Goal: Check status: Check status

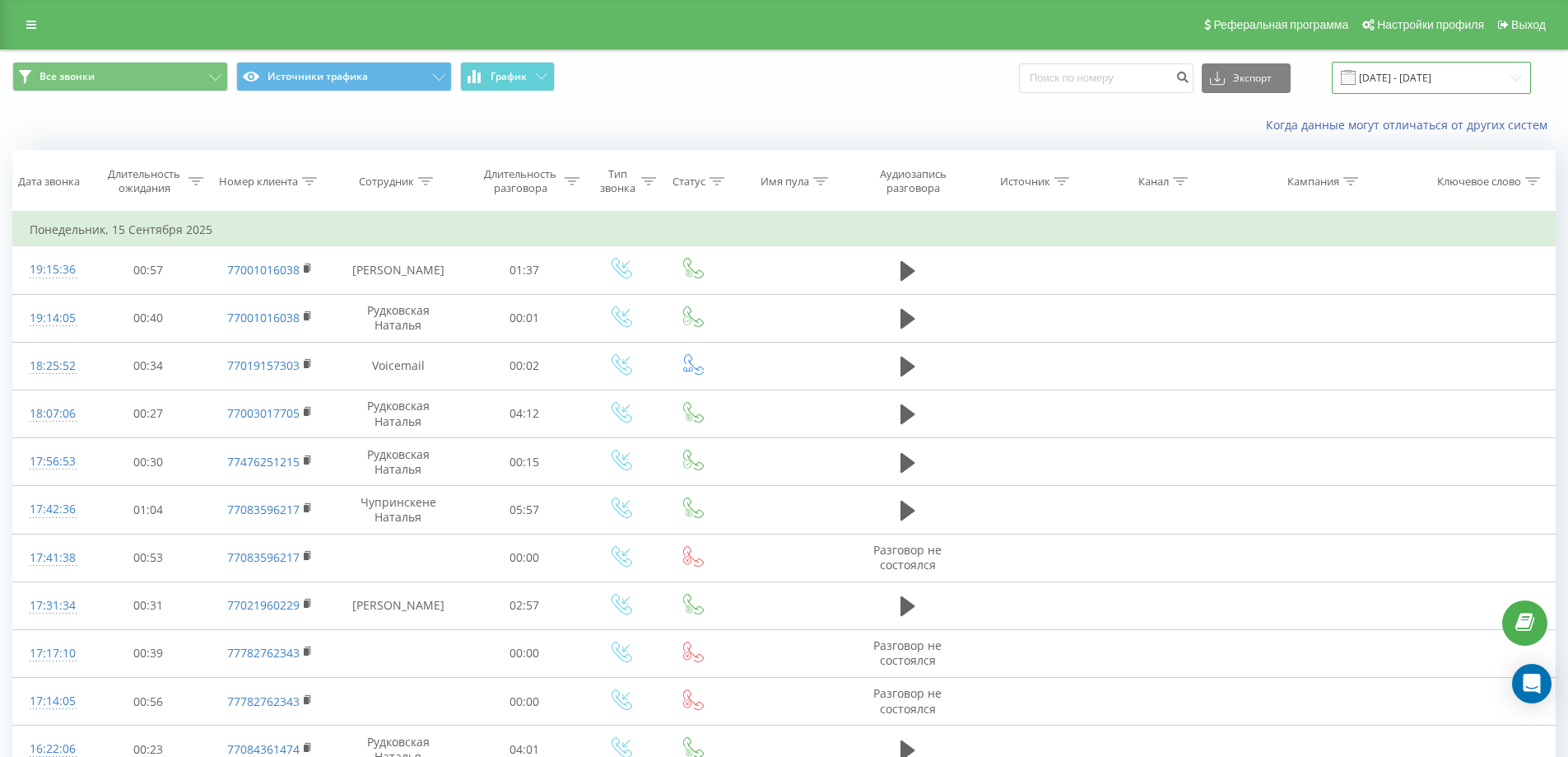
click at [1506, 81] on input "15.08.2025 - 15.09.2025" at bounding box center [1431, 78] width 200 height 32
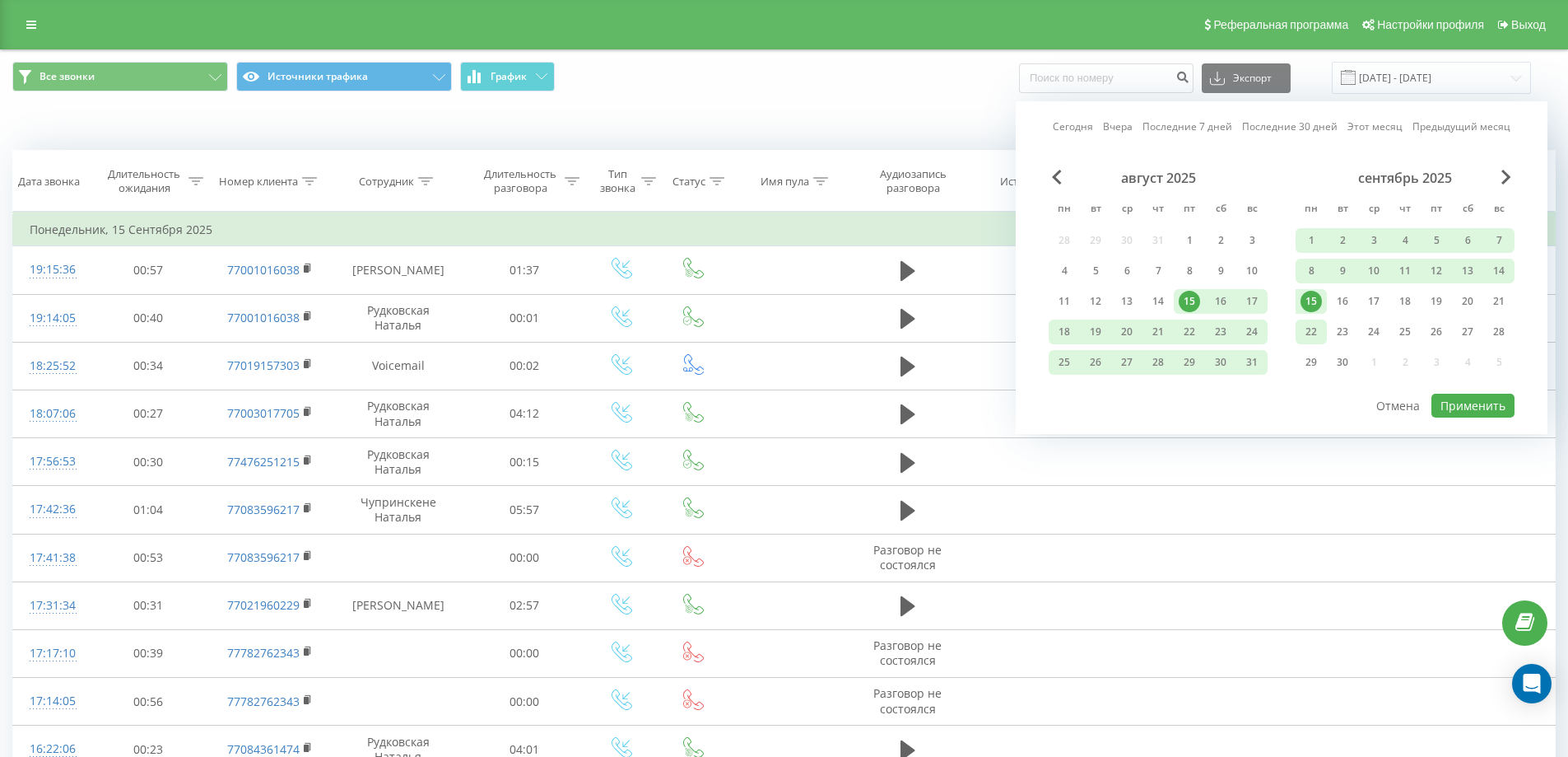
click at [1309, 334] on div "22" at bounding box center [1311, 332] width 22 height 22
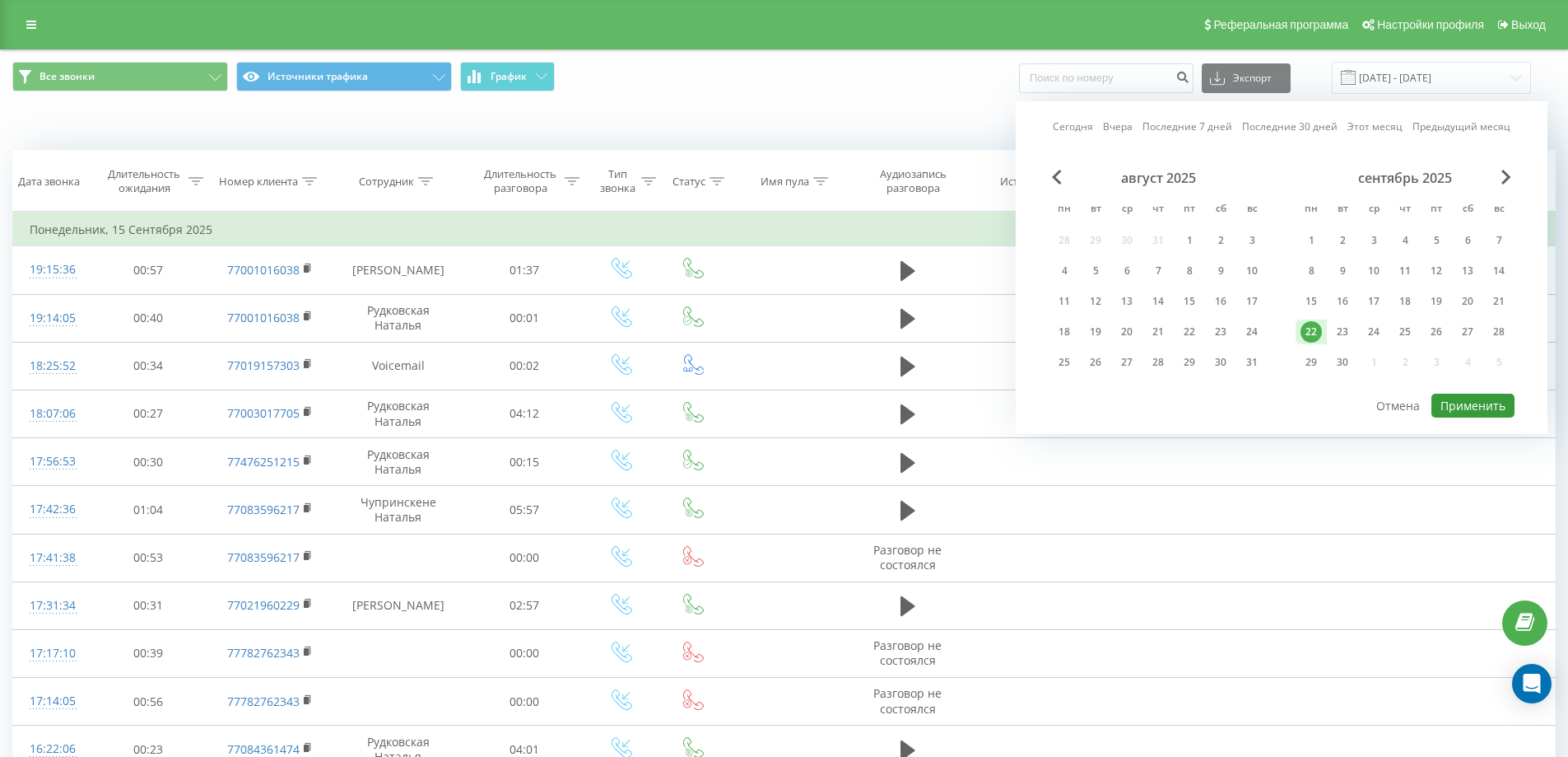
click at [1452, 411] on button "Применить" at bounding box center [1472, 405] width 83 height 23
type input "[DATE] - [DATE]"
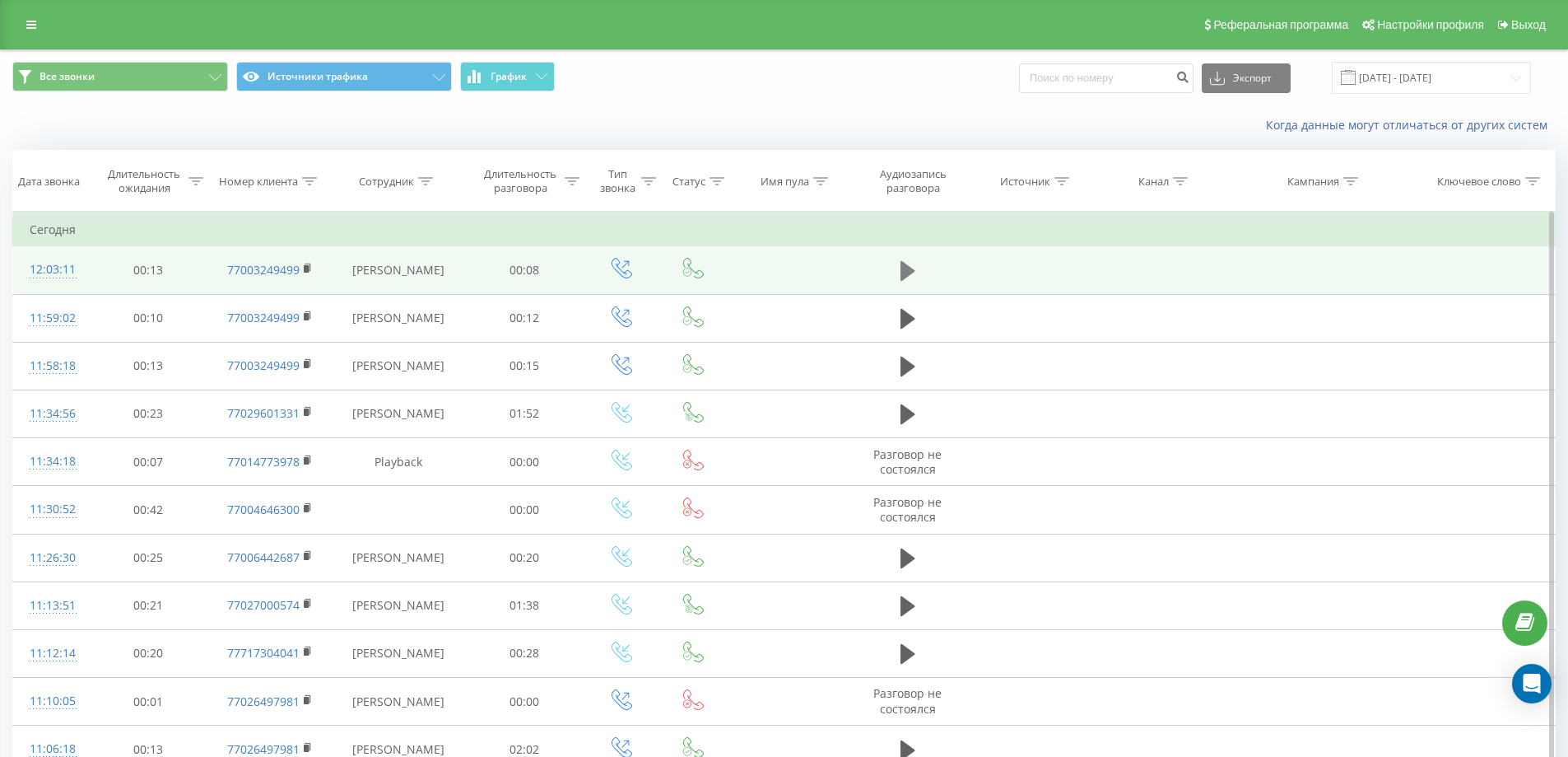
click at [906, 272] on icon at bounding box center [909, 271] width 15 height 20
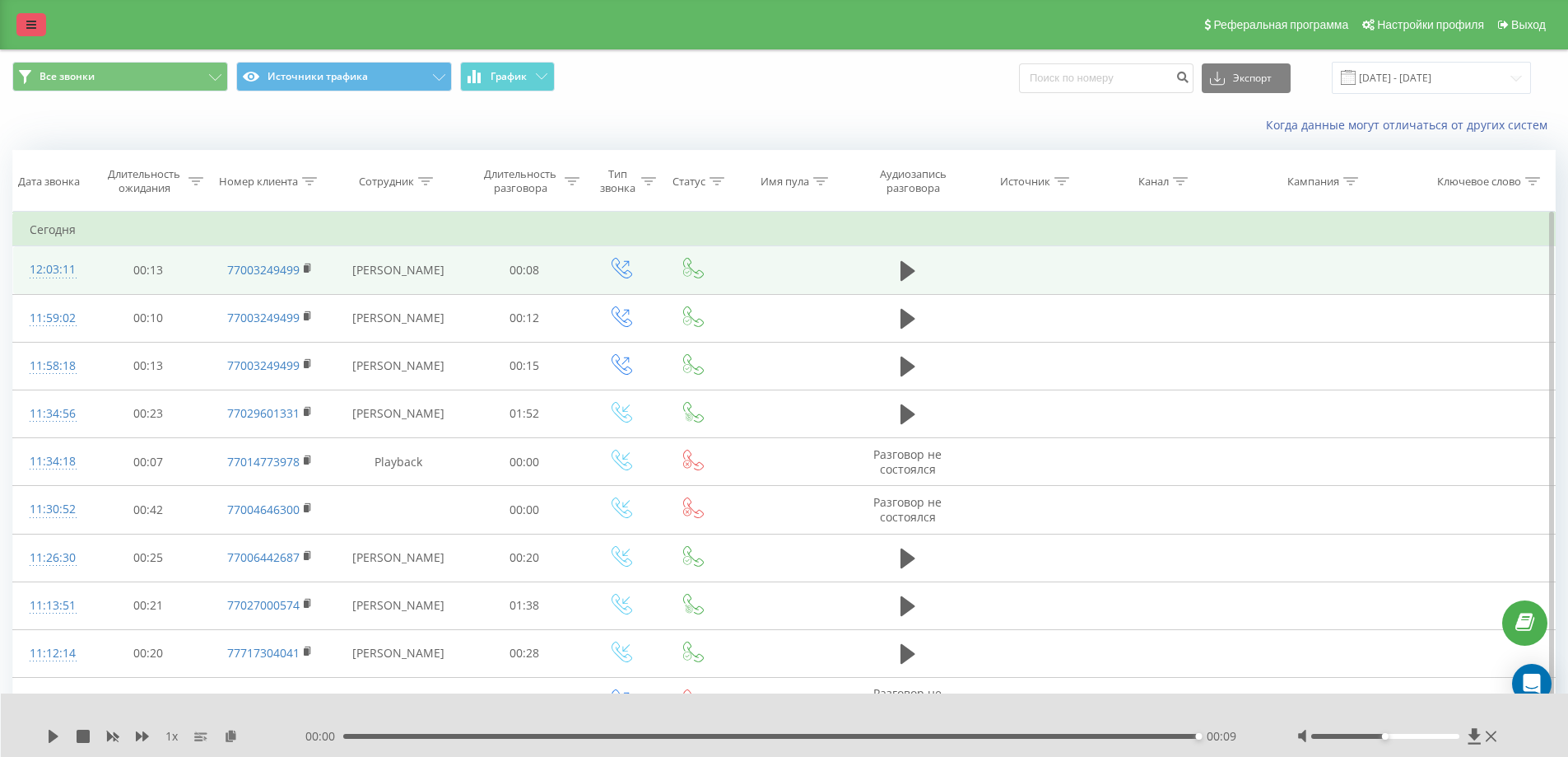
click at [33, 23] on icon at bounding box center [31, 24] width 10 height 11
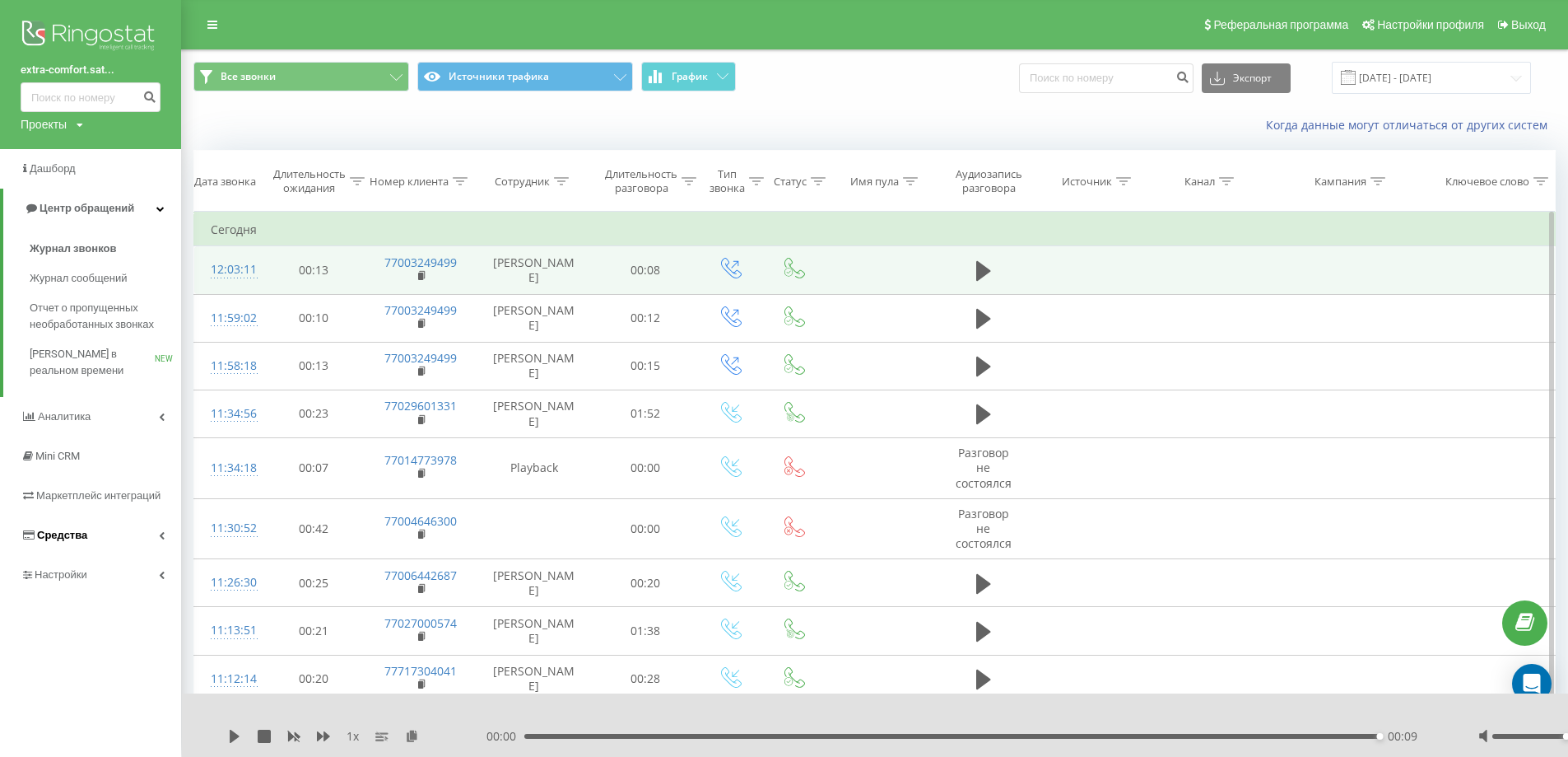
click at [63, 535] on span "Средства" at bounding box center [63, 534] width 51 height 12
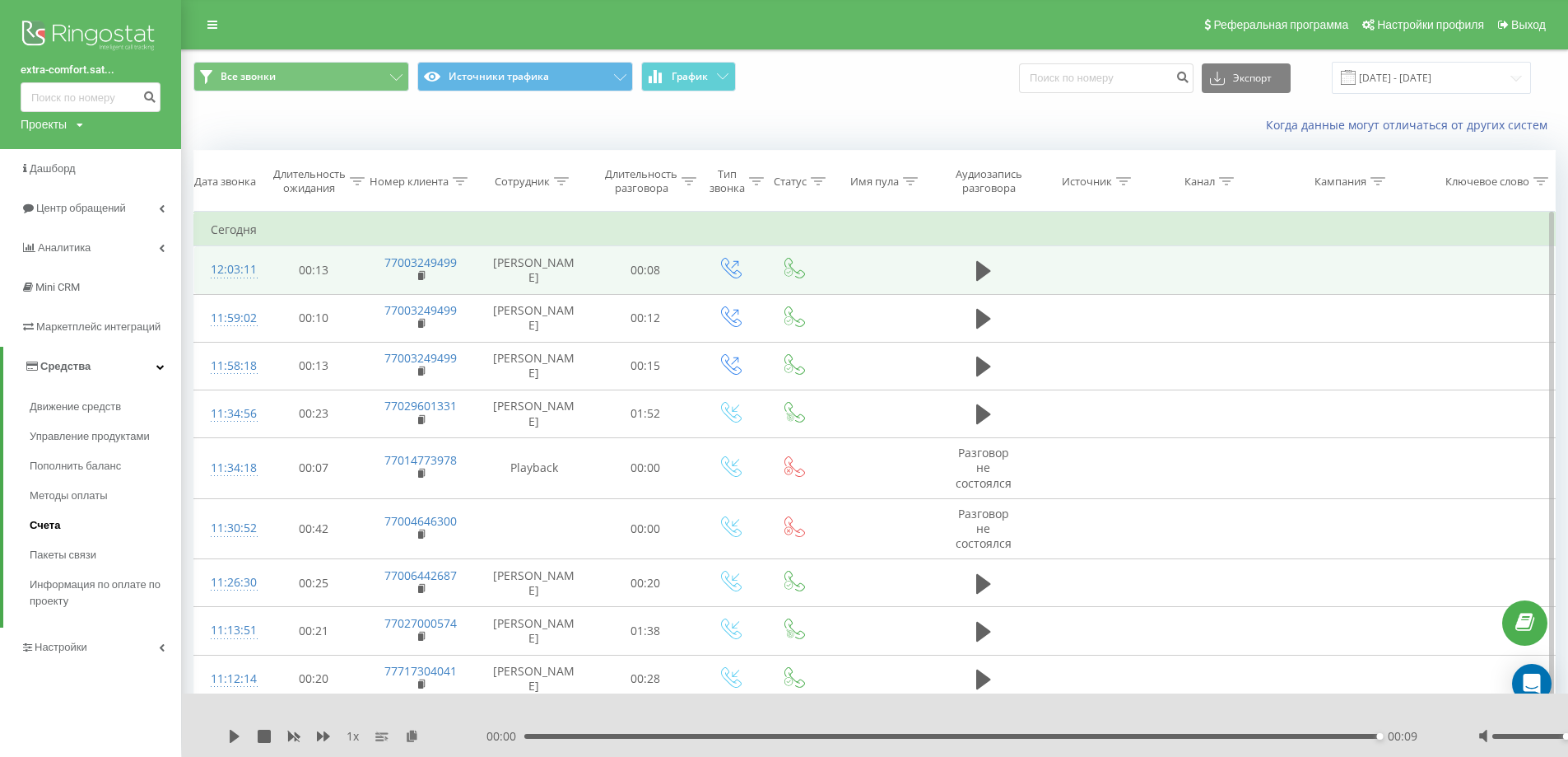
click at [44, 526] on span "Счета" at bounding box center [45, 526] width 31 height 17
